Goal: Transaction & Acquisition: Purchase product/service

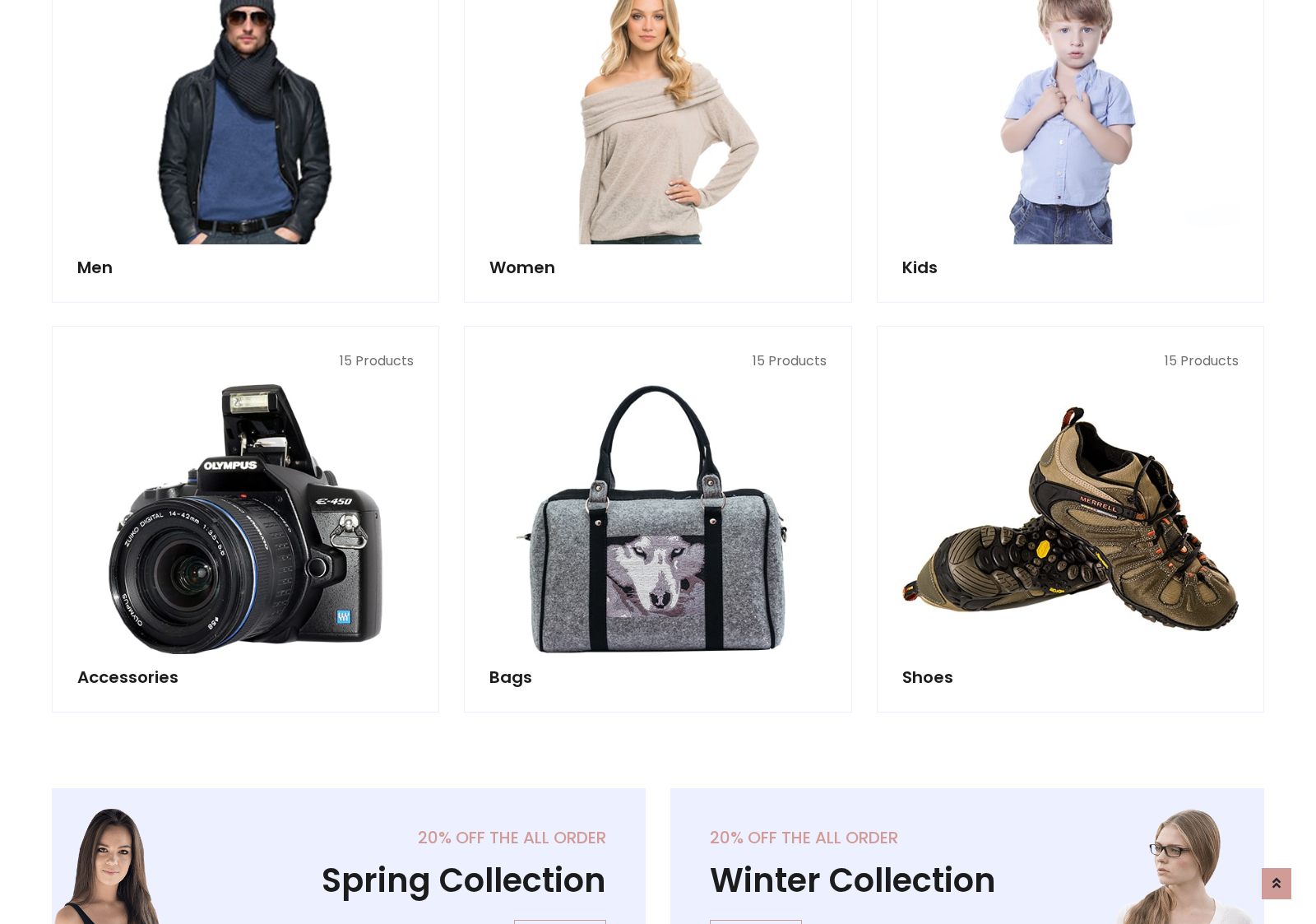
scroll to position [550, 0]
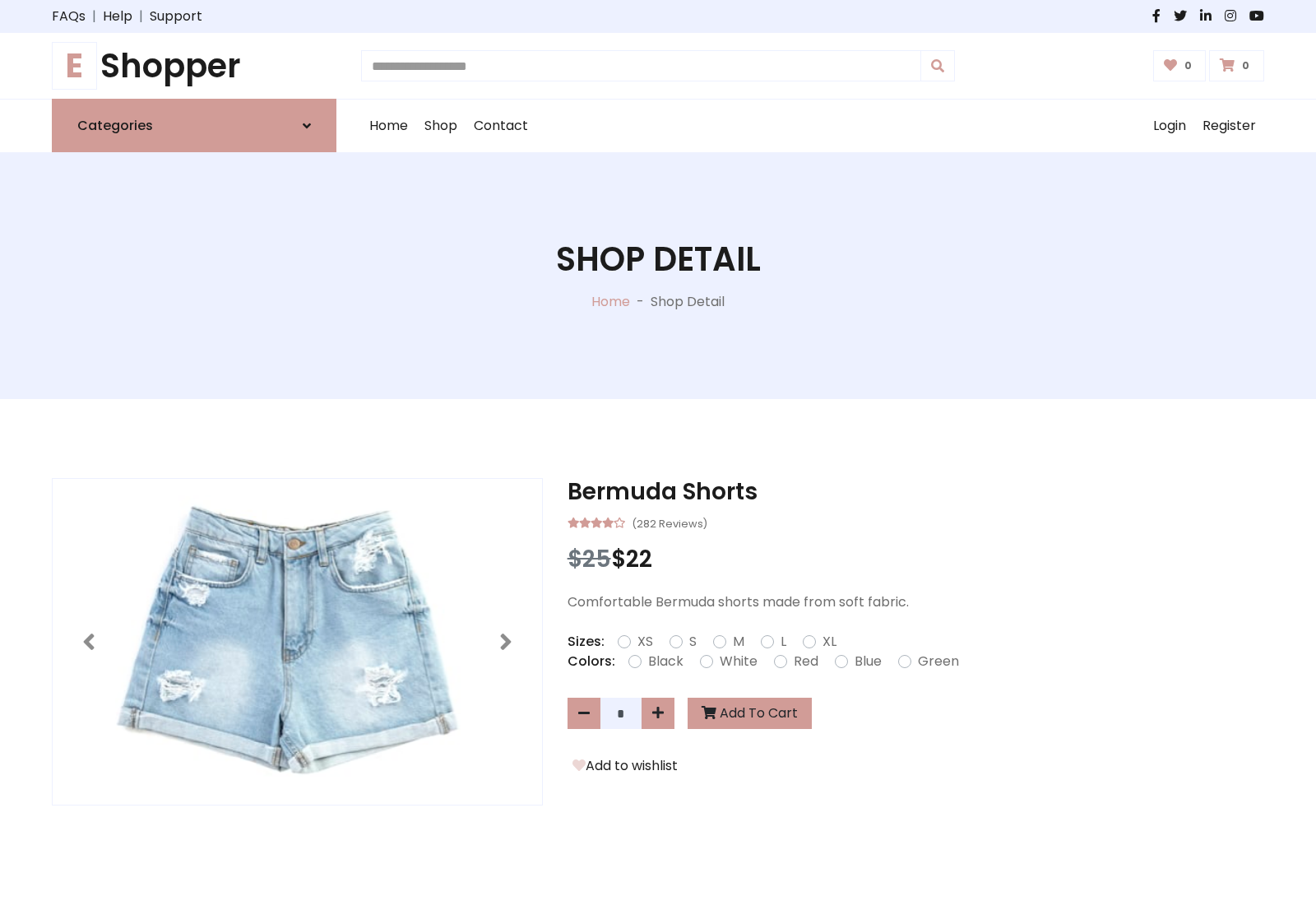
click at [194, 66] on h1 "E Shopper" at bounding box center [194, 66] width 285 height 39
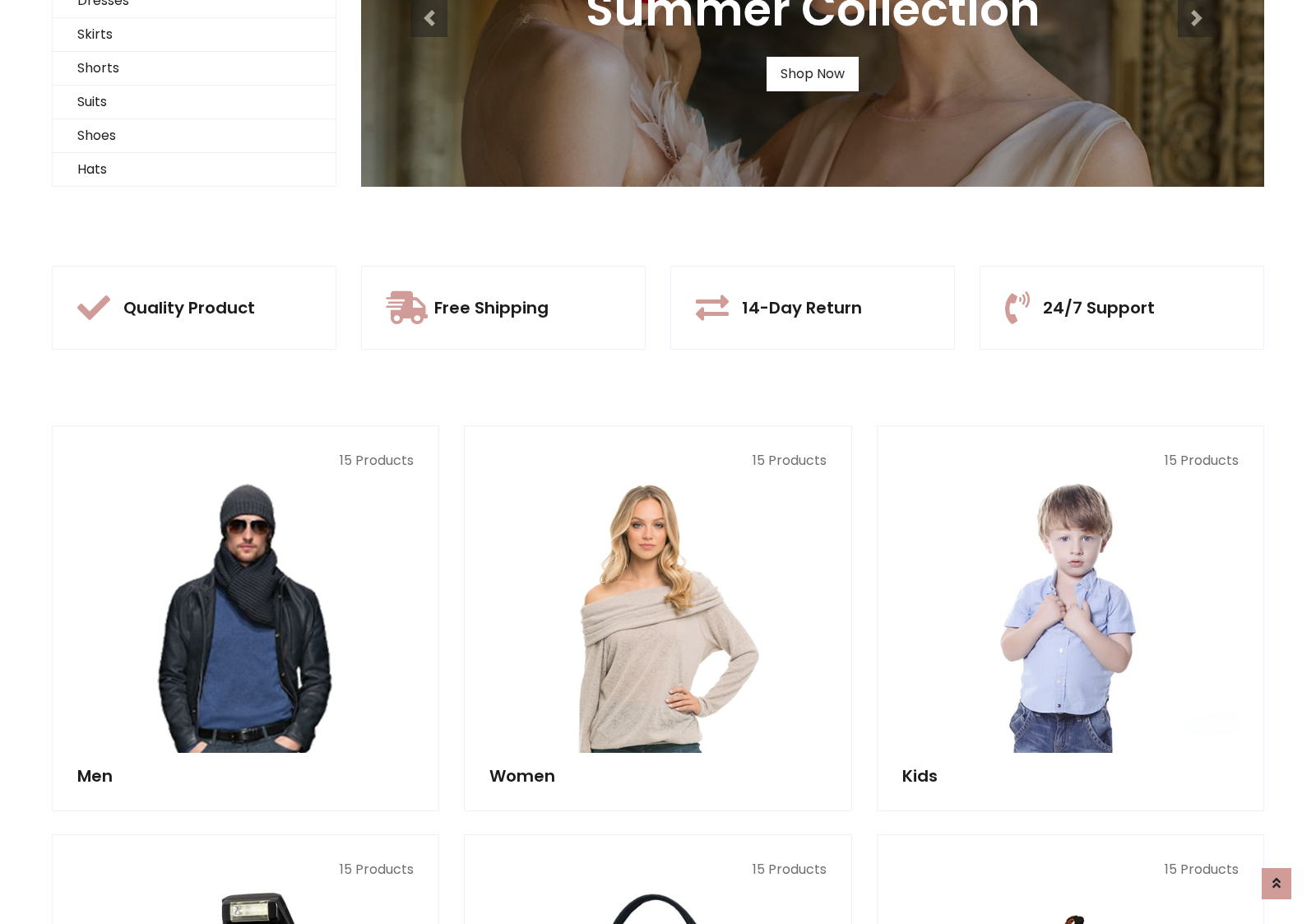
scroll to position [159, 0]
